Goal: Task Accomplishment & Management: Manage account settings

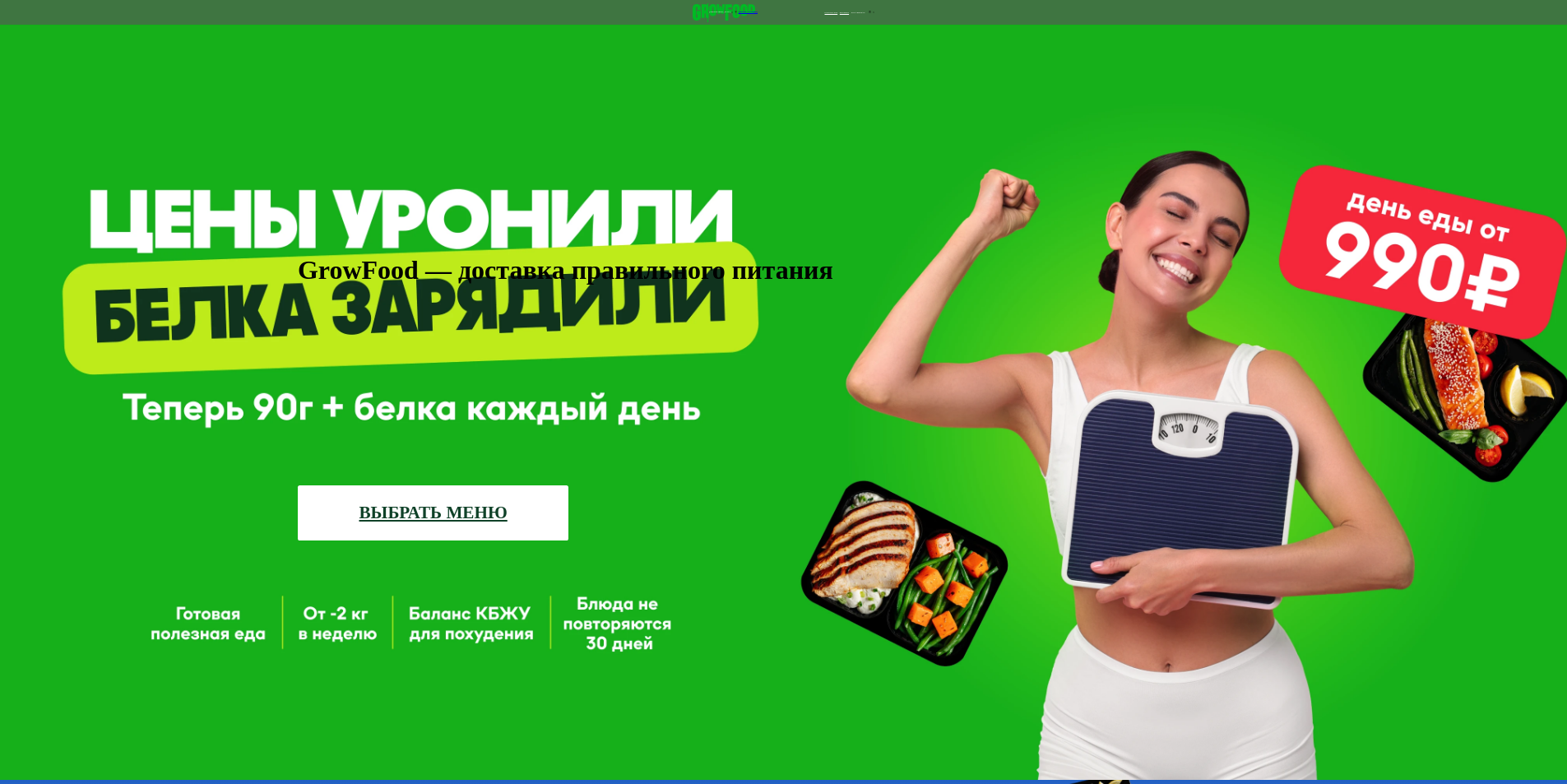
click at [872, 14] on use at bounding box center [871, 13] width 4 height 4
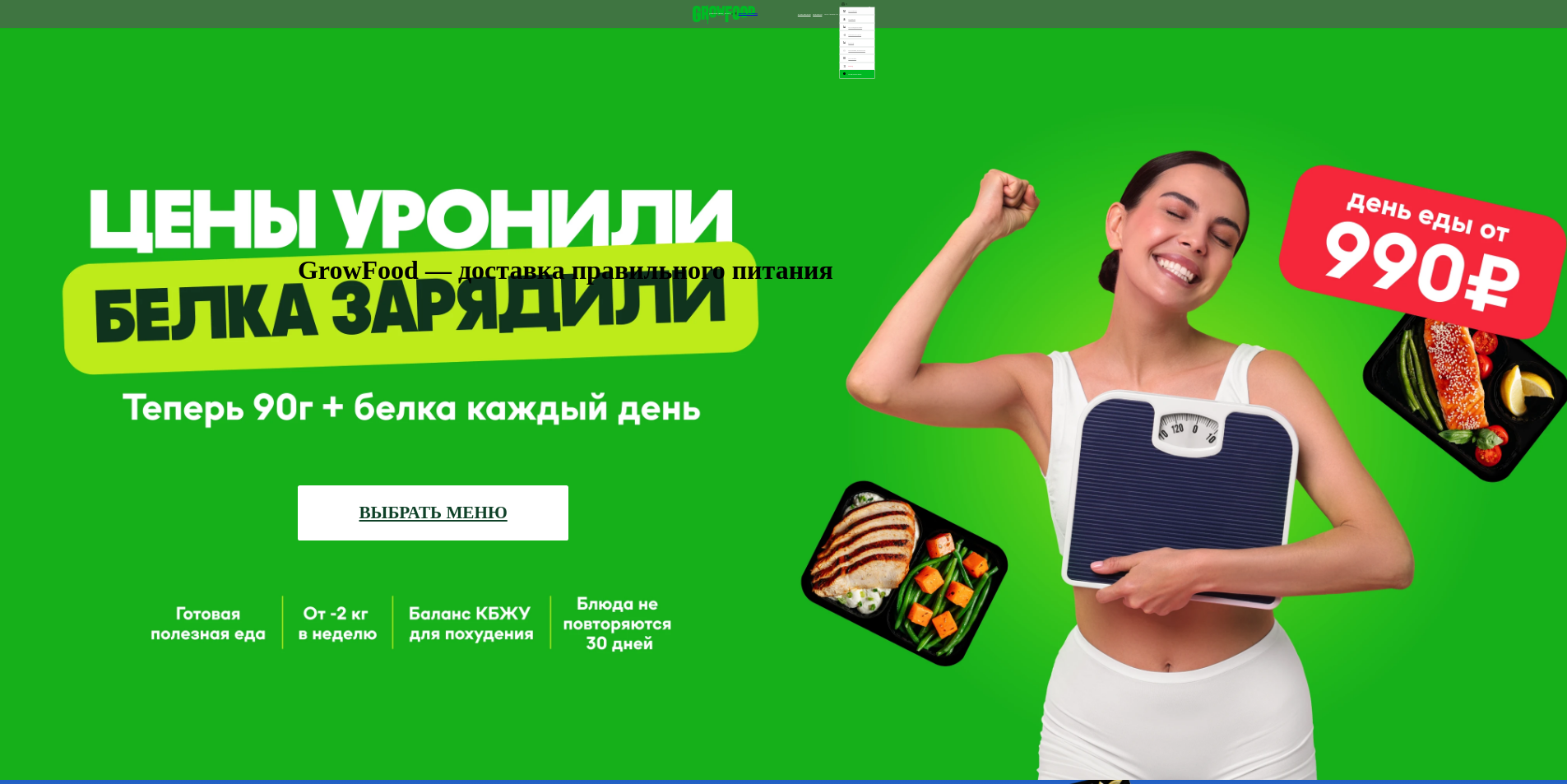
click at [874, 15] on link "Мои заказы" at bounding box center [857, 11] width 35 height 8
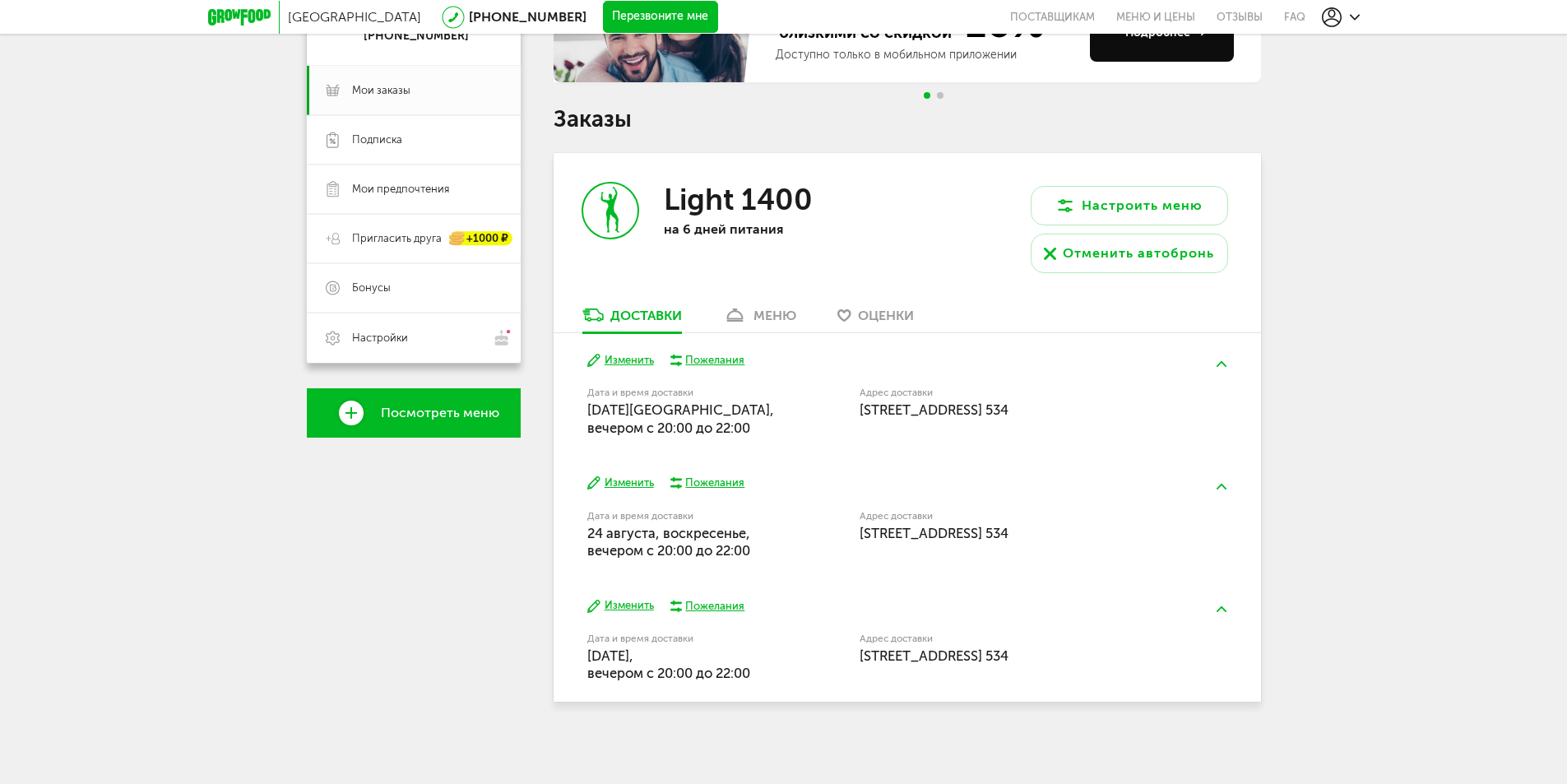
scroll to position [212, 0]
click at [773, 307] on div "меню" at bounding box center [774, 313] width 43 height 15
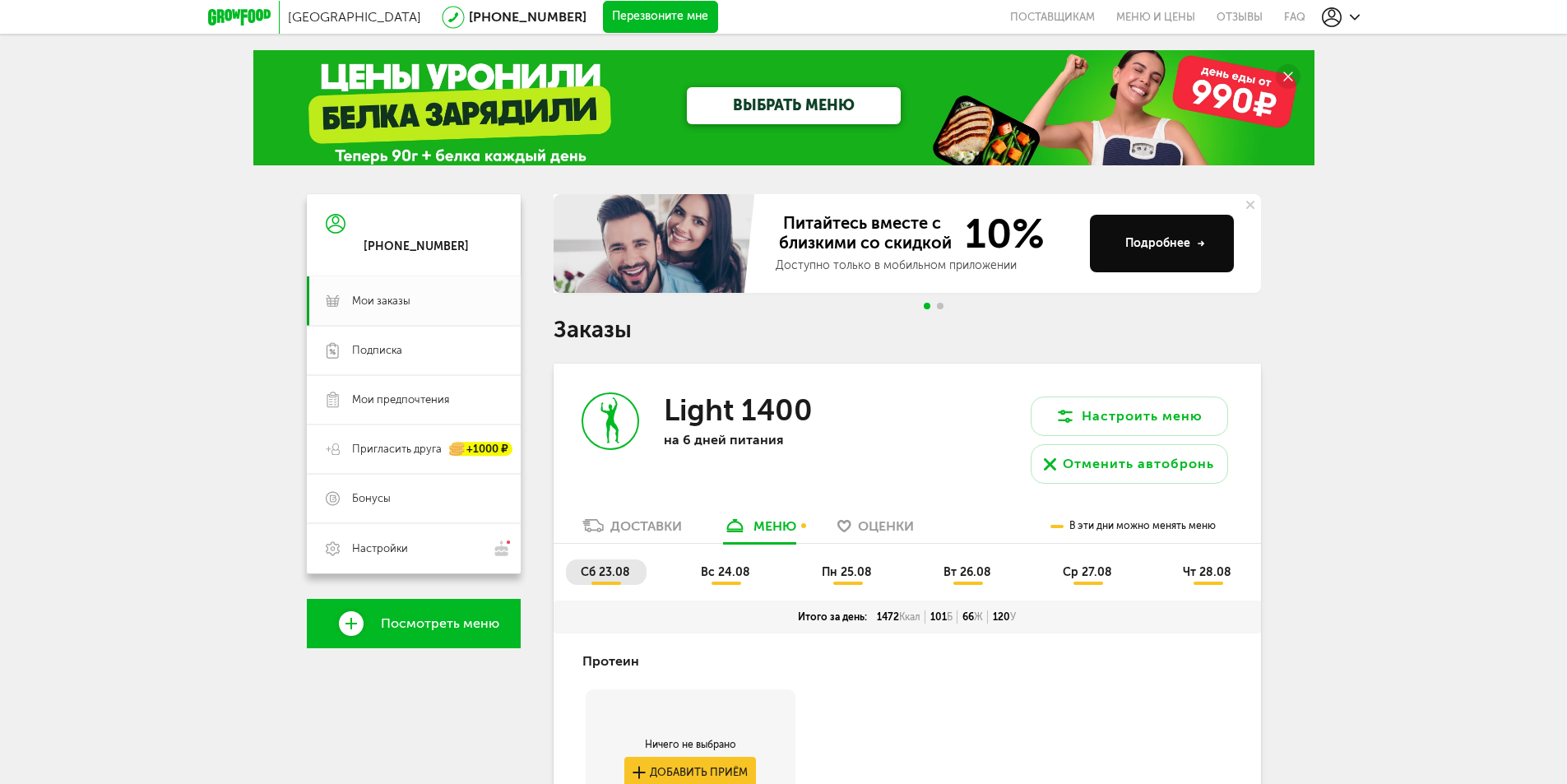
click at [725, 570] on span "вс 24.08" at bounding box center [725, 571] width 49 height 14
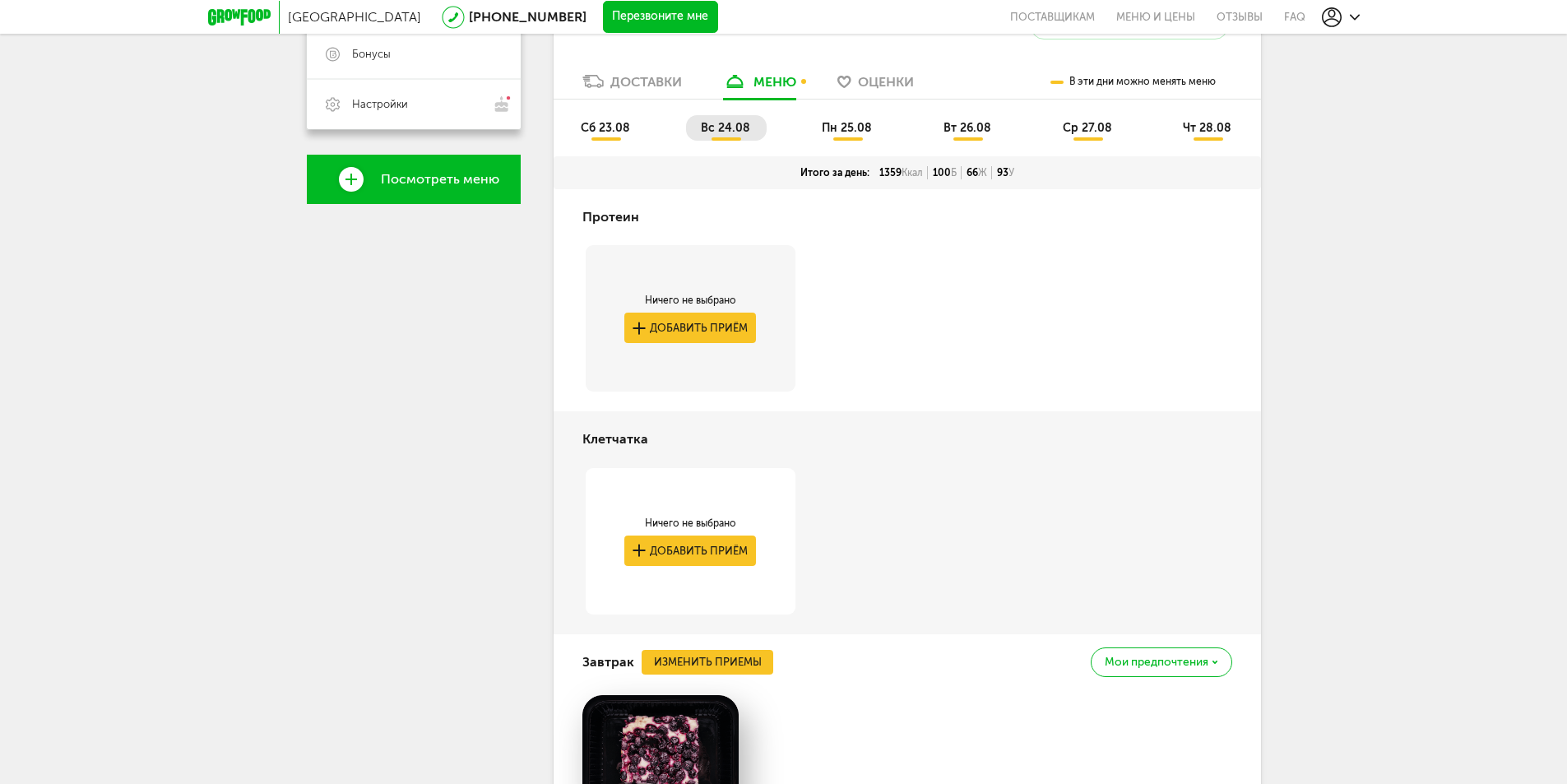
scroll to position [410, 0]
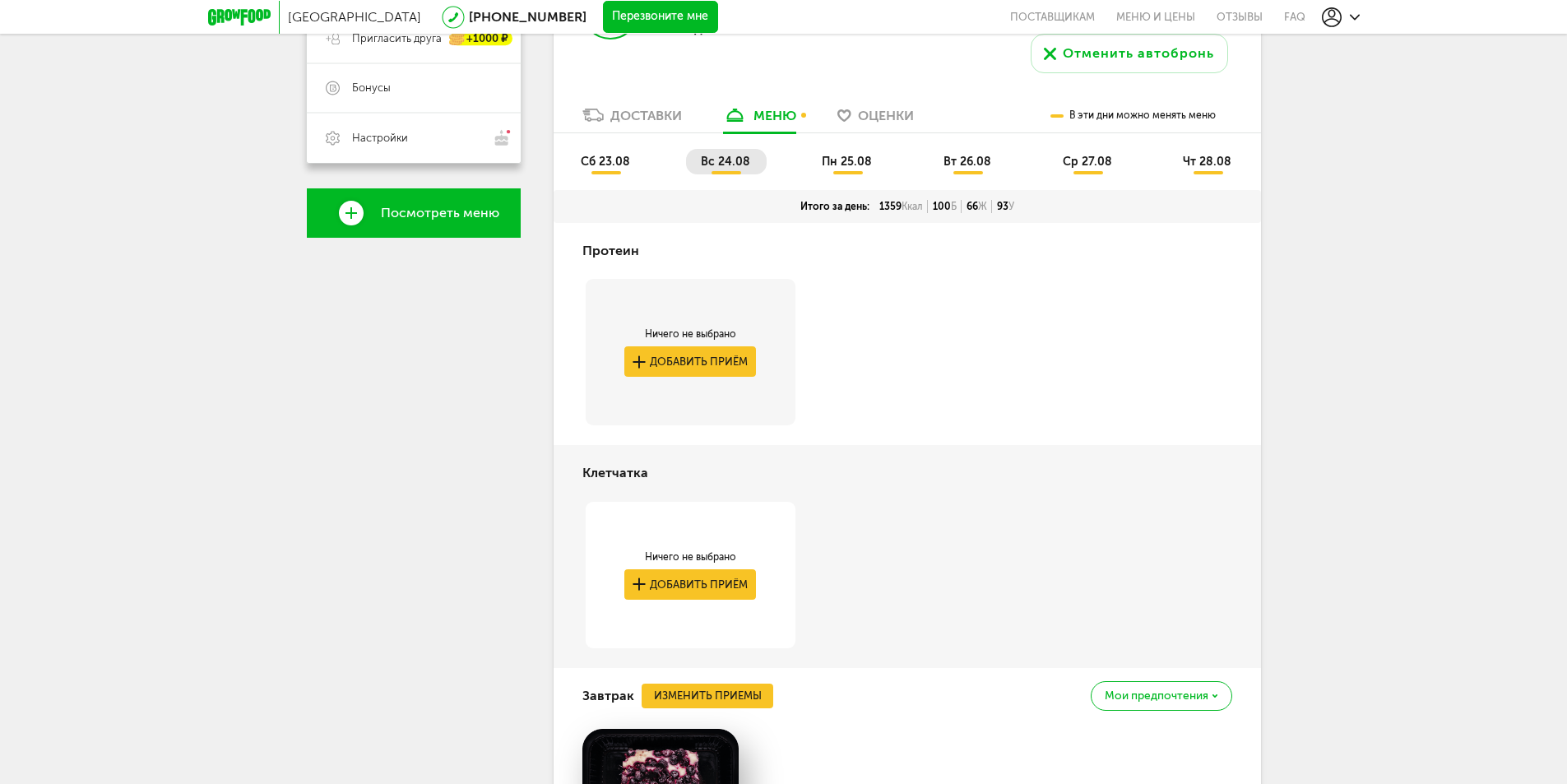
click at [831, 163] on span "пн 25.08" at bounding box center [846, 161] width 50 height 14
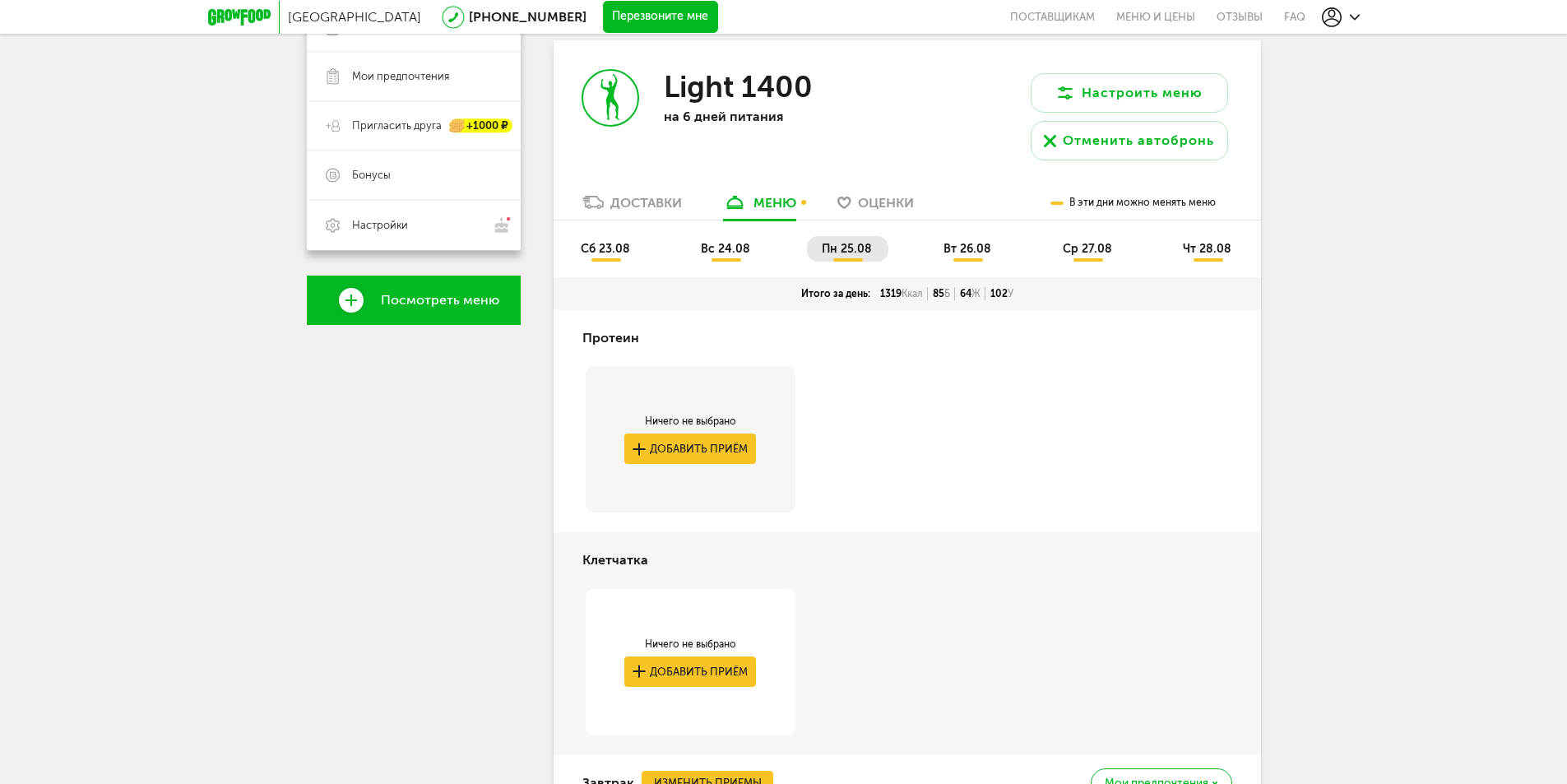
scroll to position [329, 0]
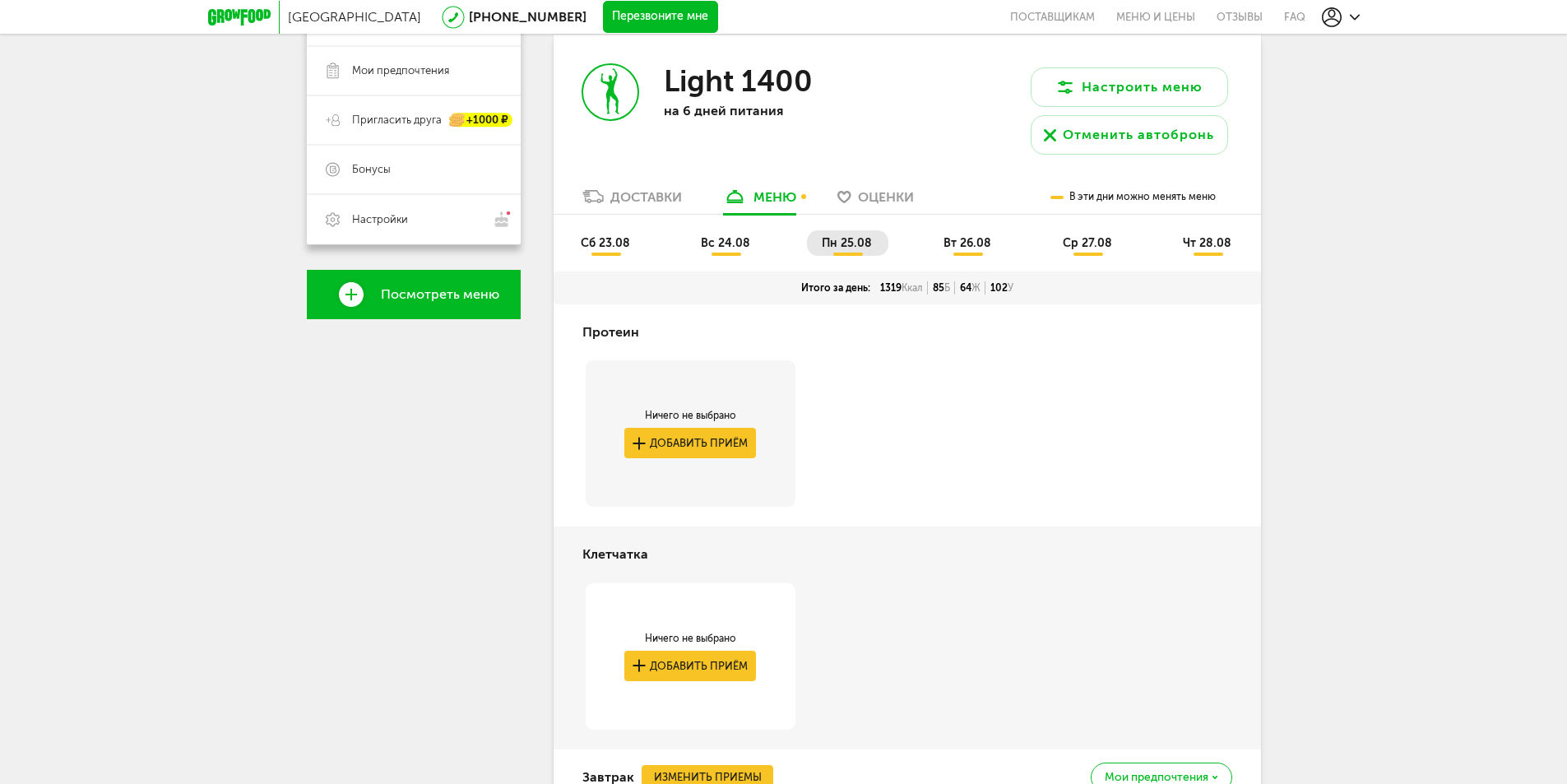
click at [972, 245] on span "вт 26.08" at bounding box center [967, 242] width 47 height 14
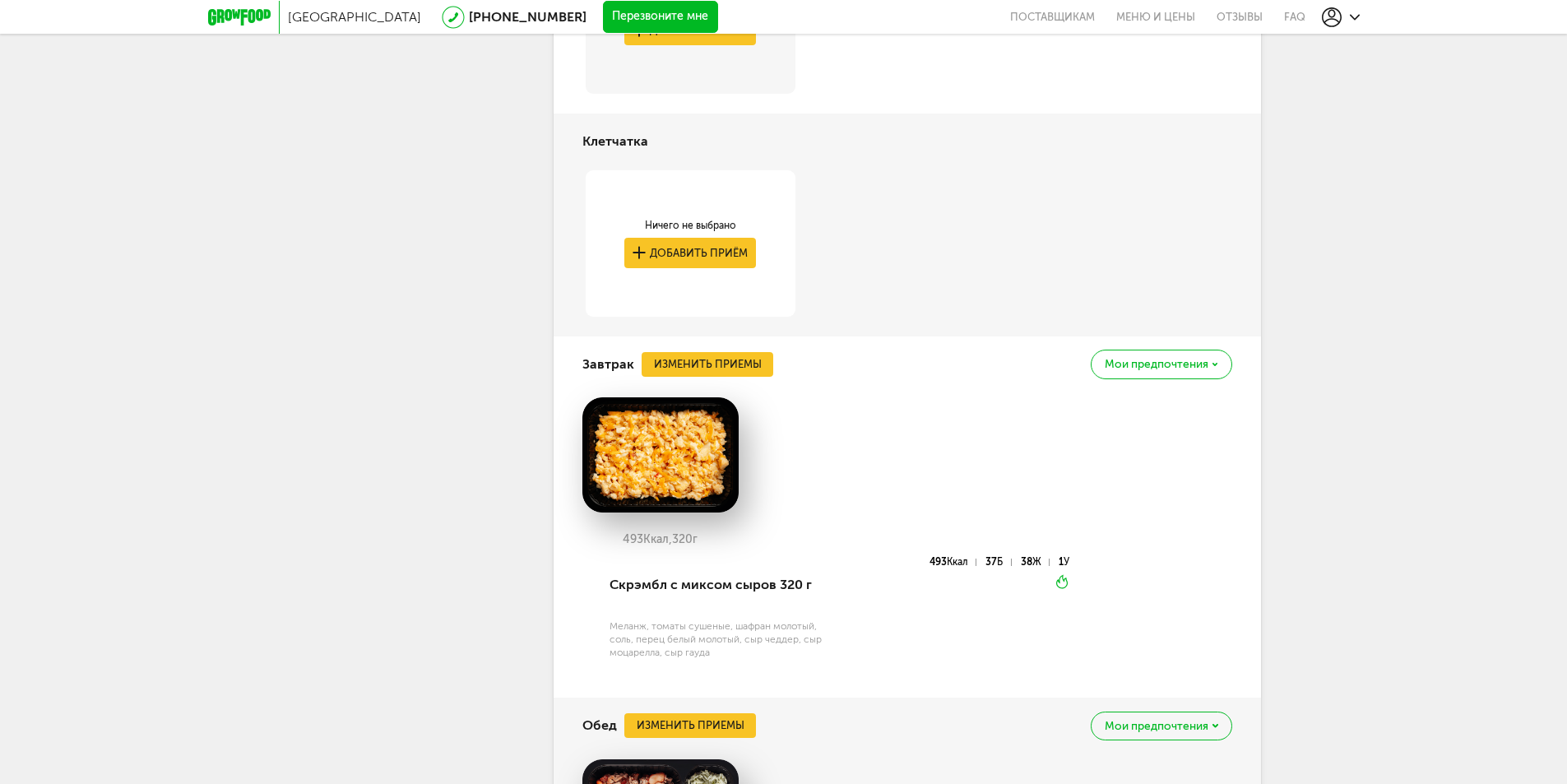
scroll to position [411, 0]
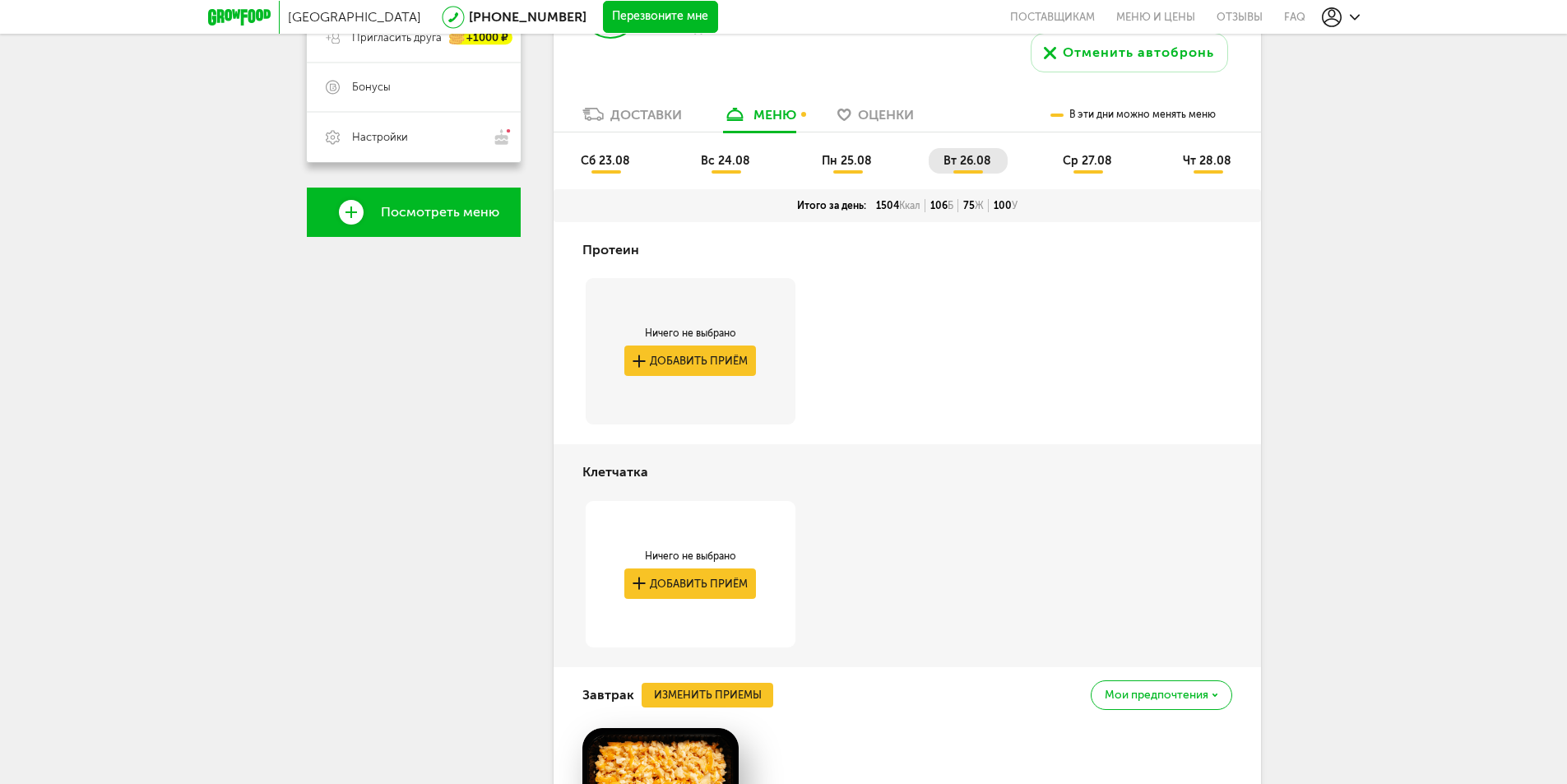
click at [1076, 160] on span "ср 27.08" at bounding box center [1087, 160] width 49 height 14
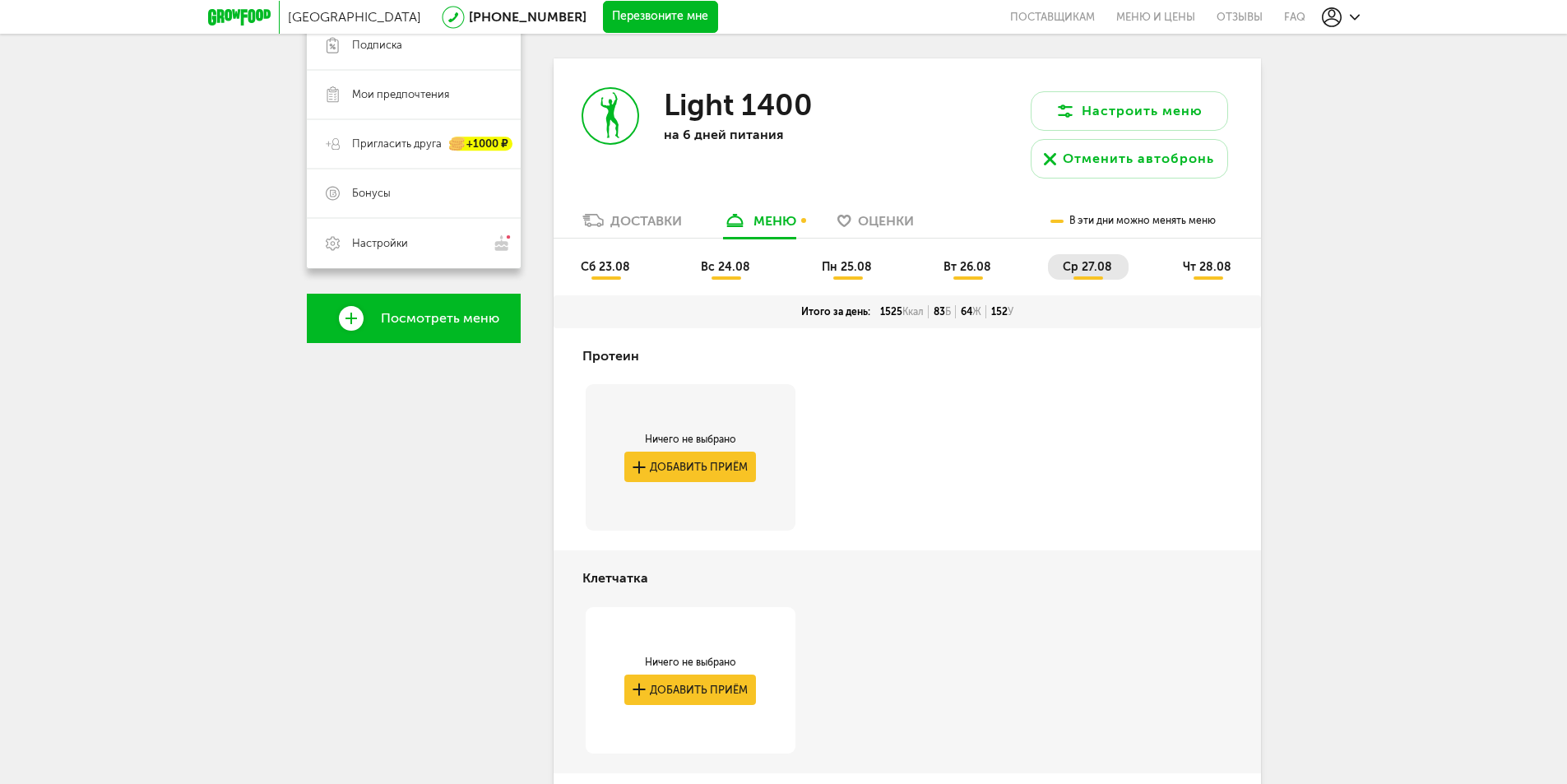
scroll to position [82, 0]
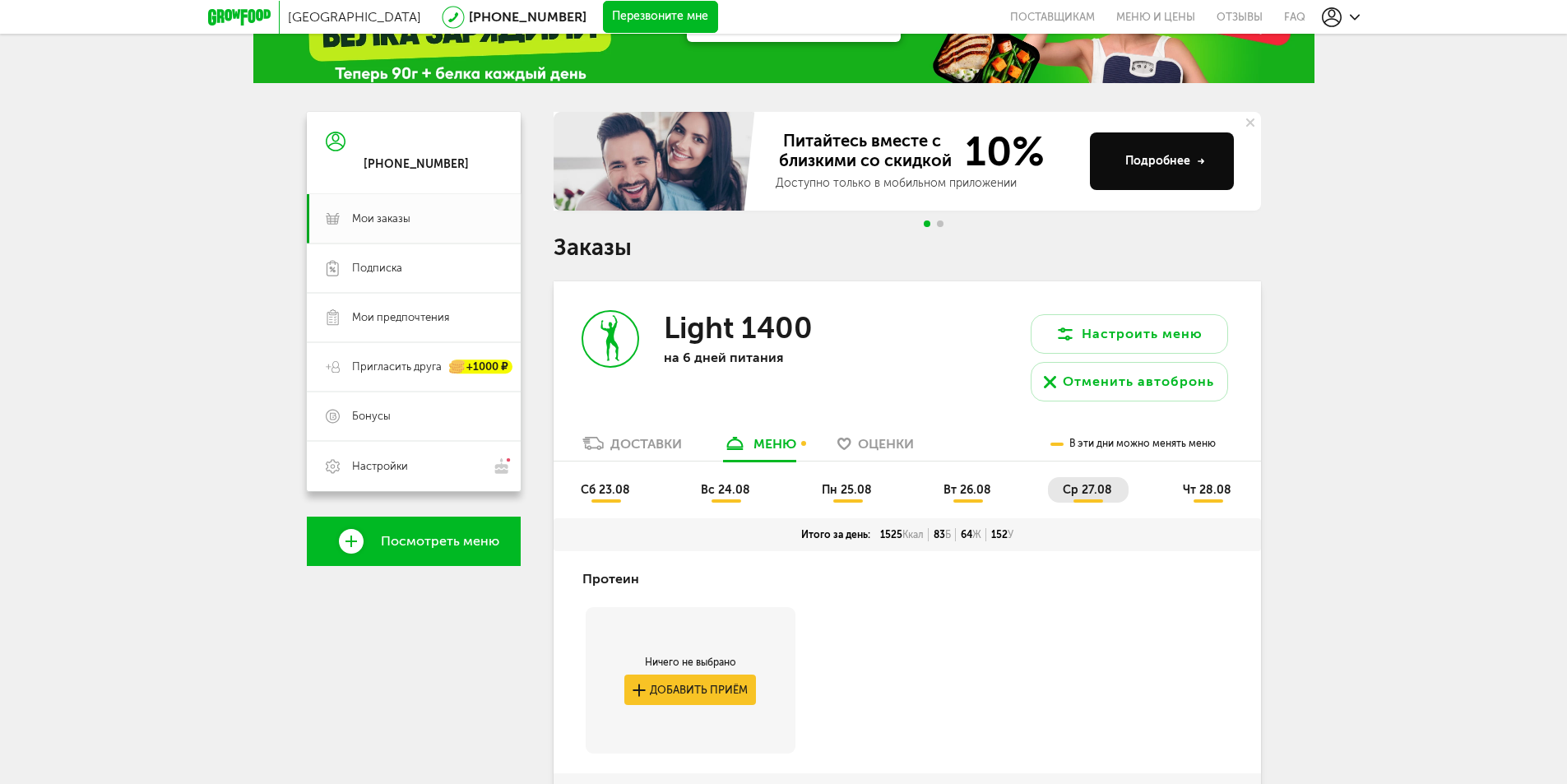
click at [1188, 498] on li "чт 28.08" at bounding box center [1208, 489] width 80 height 25
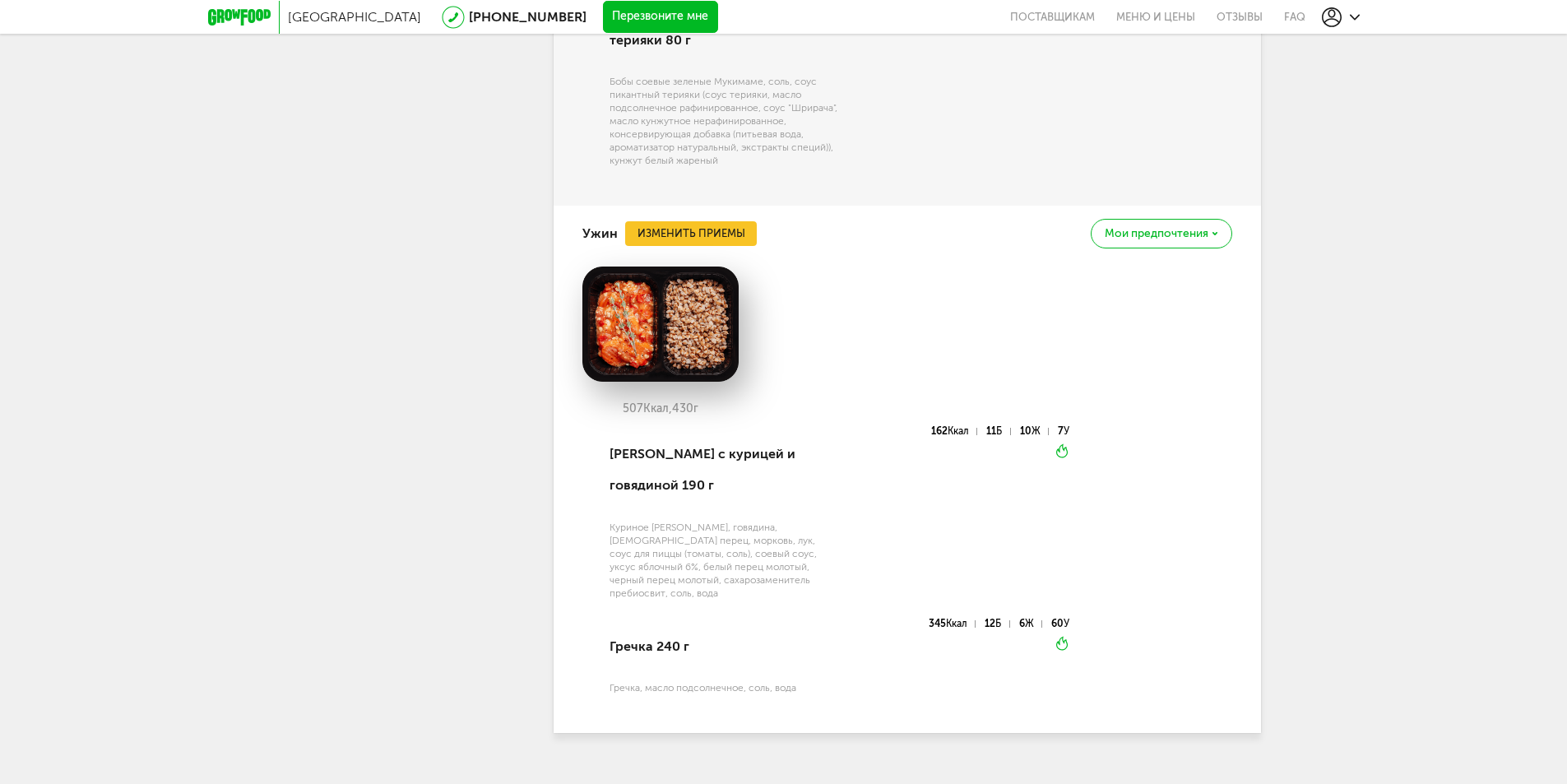
scroll to position [2070, 0]
